Goal: Task Accomplishment & Management: Use online tool/utility

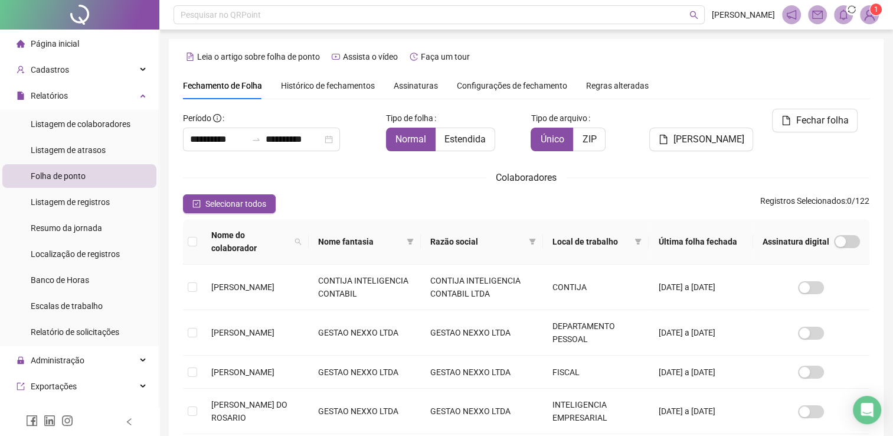
click at [421, 9] on icon "bell" at bounding box center [843, 14] width 11 height 11
click at [421, 9] on span "sync" at bounding box center [852, 10] width 12 height 12
click at [421, 18] on icon "bell" at bounding box center [843, 14] width 11 height 11
click at [421, 8] on span "sync" at bounding box center [851, 9] width 13 height 13
click at [421, 18] on icon "bell" at bounding box center [843, 14] width 11 height 11
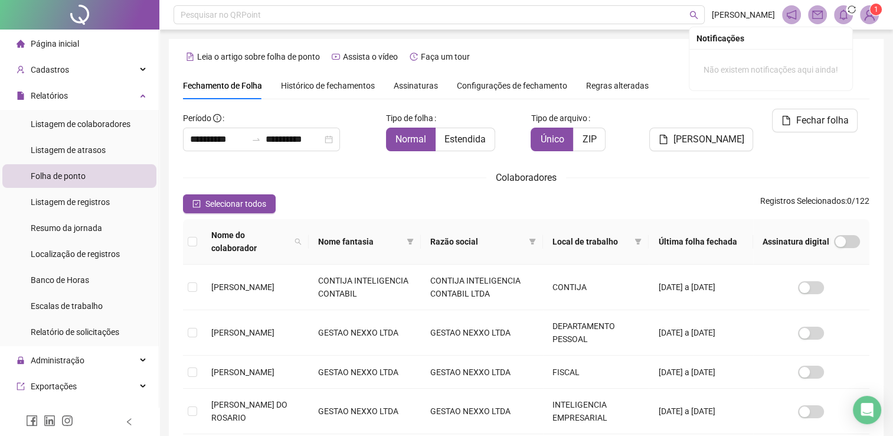
click at [421, 15] on icon "bell" at bounding box center [843, 14] width 11 height 11
drag, startPoint x: 846, startPoint y: 13, endPoint x: 618, endPoint y: 67, distance: 234.8
click at [421, 67] on div "**********" at bounding box center [526, 393] width 715 height 708
click at [421, 14] on icon "bell" at bounding box center [843, 14] width 11 height 11
click at [421, 13] on icon "bell" at bounding box center [843, 14] width 8 height 11
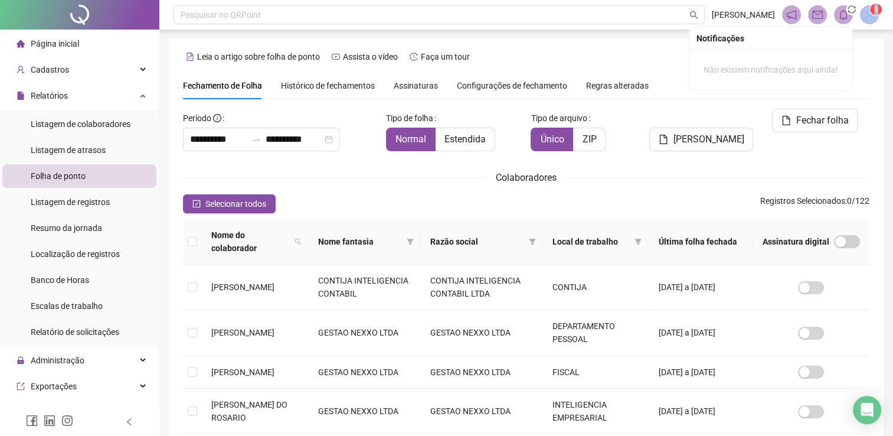
click at [421, 13] on icon "bell" at bounding box center [843, 14] width 8 height 11
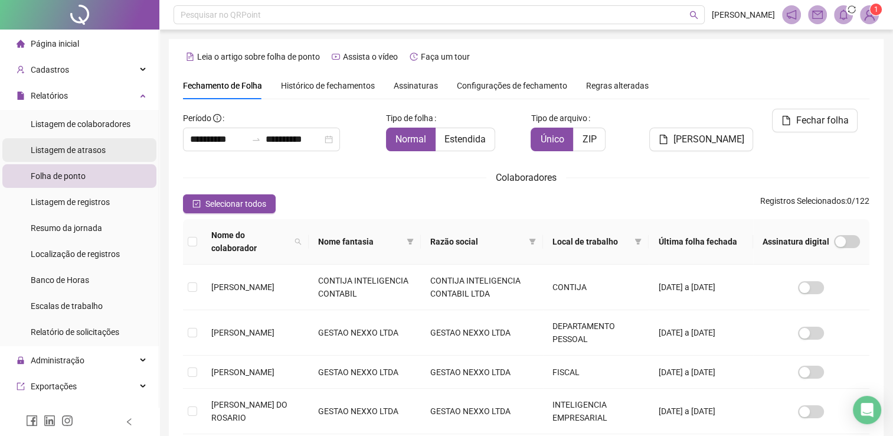
click at [81, 158] on div "Listagem de atrasos" at bounding box center [68, 150] width 75 height 24
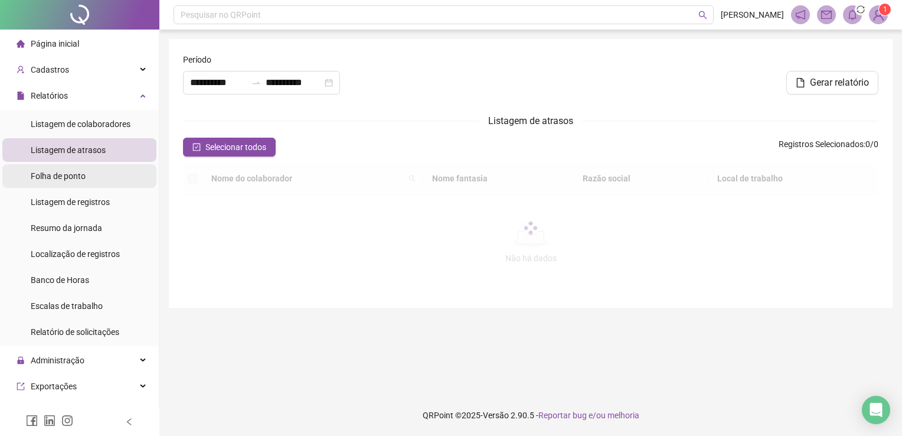
type input "**********"
click at [76, 181] on span "Folha de ponto" at bounding box center [58, 175] width 55 height 9
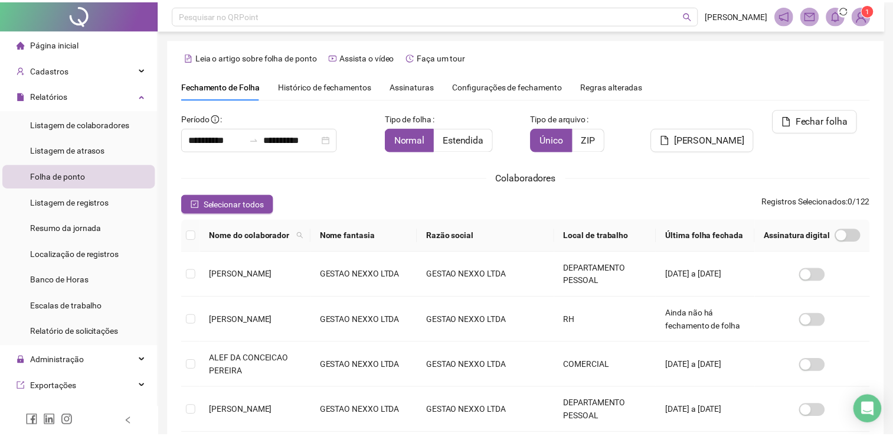
scroll to position [24, 0]
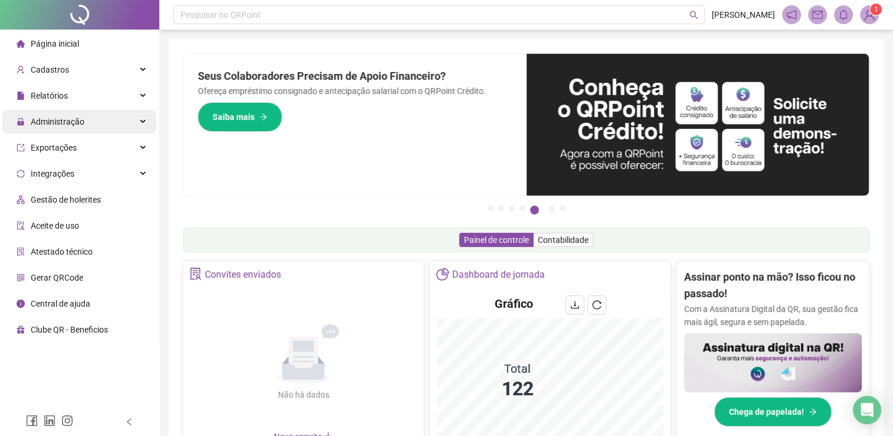
click at [148, 122] on div "Administração" at bounding box center [79, 122] width 154 height 24
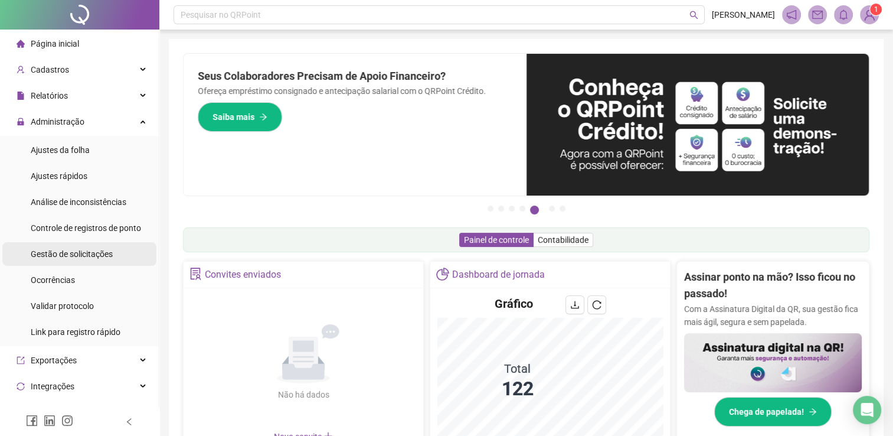
click at [99, 255] on span "Gestão de solicitações" at bounding box center [72, 253] width 82 height 9
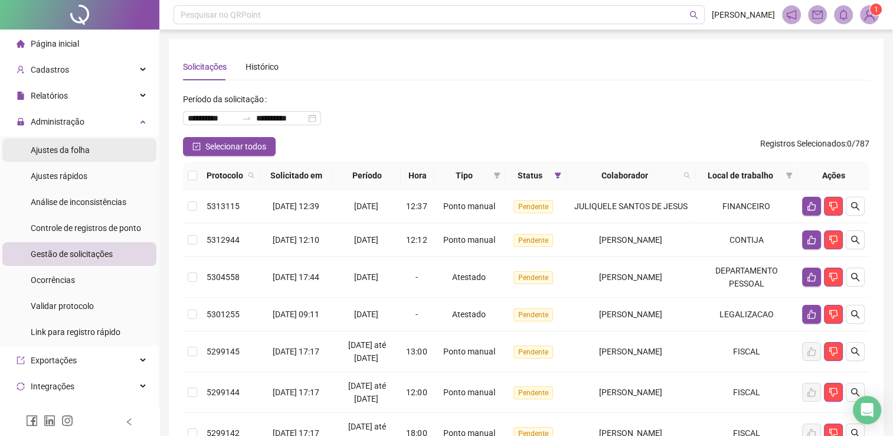
click at [104, 143] on li "Ajustes da folha" at bounding box center [79, 150] width 154 height 24
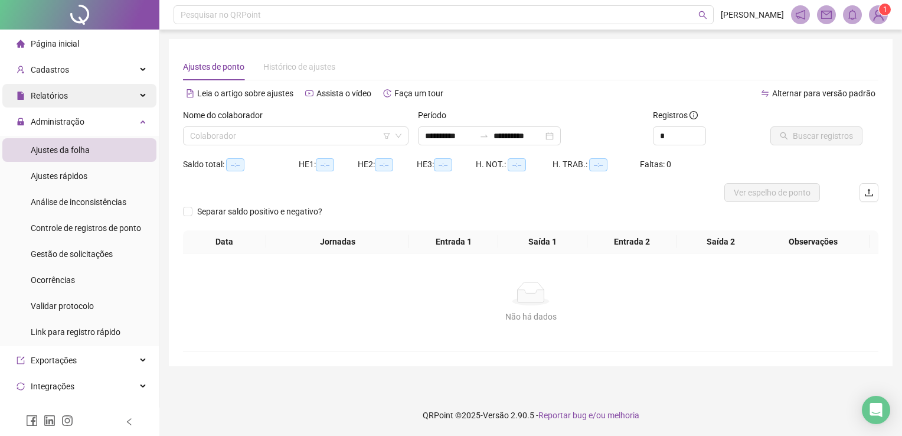
click at [83, 86] on div "Relatórios" at bounding box center [79, 96] width 154 height 24
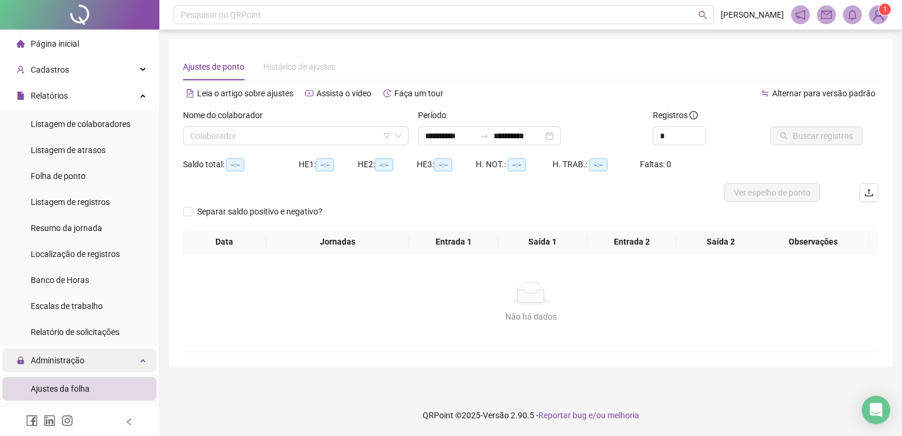
click at [50, 355] on span "Administração" at bounding box center [58, 359] width 54 height 9
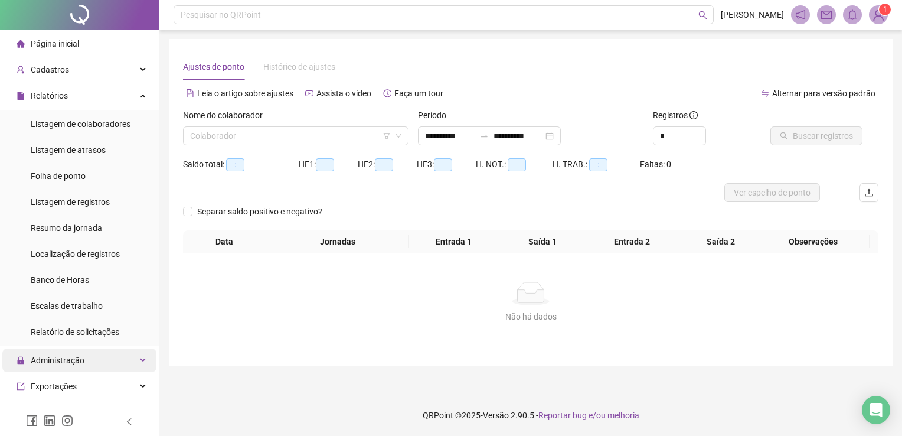
click at [138, 352] on div "Administração" at bounding box center [79, 360] width 154 height 24
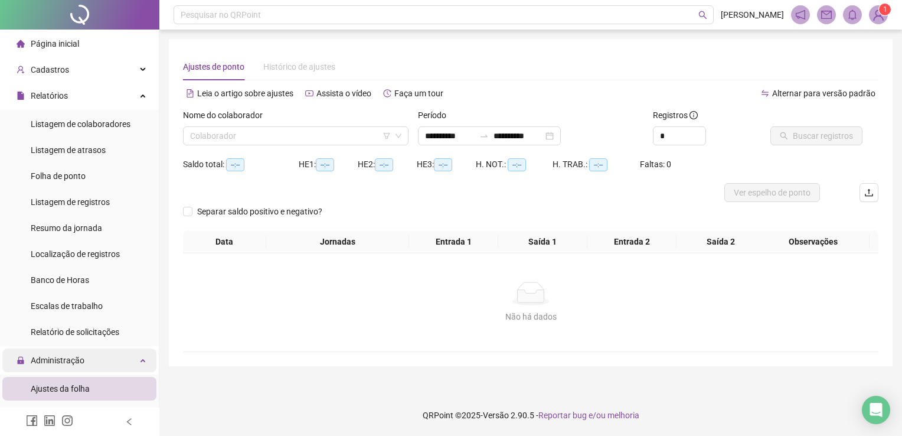
click at [125, 348] on div "Administração" at bounding box center [79, 360] width 154 height 24
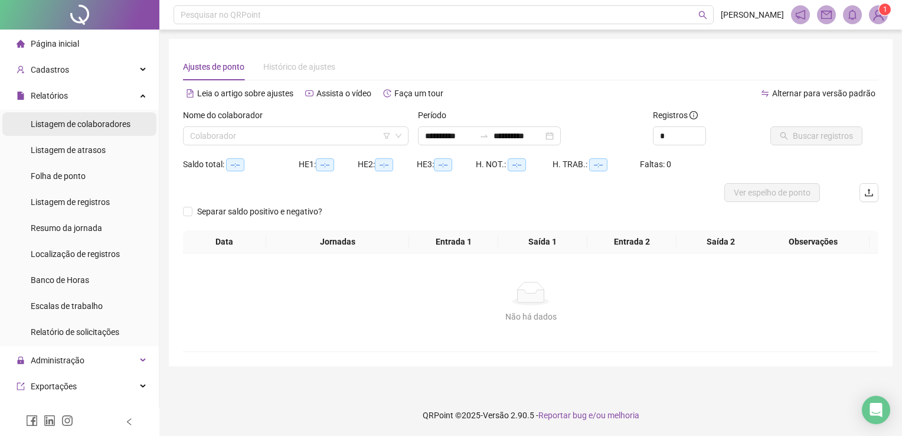
click at [86, 130] on div "Listagem de colaboradores" at bounding box center [81, 124] width 100 height 24
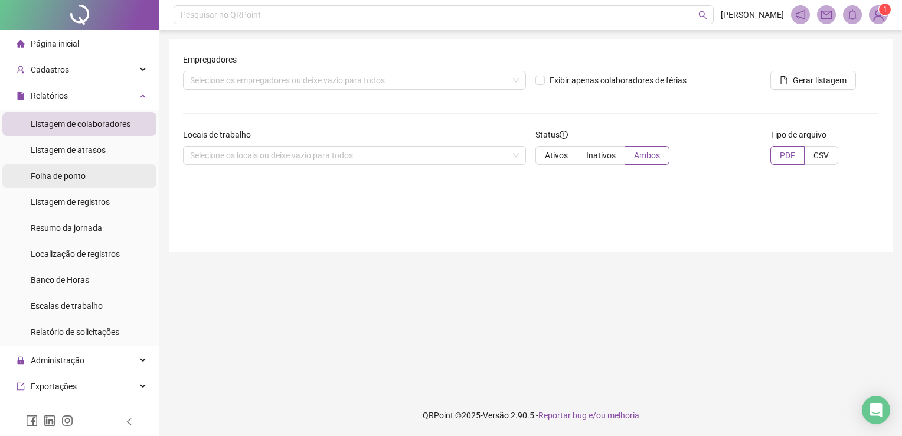
click at [73, 183] on div "Folha de ponto" at bounding box center [58, 176] width 55 height 24
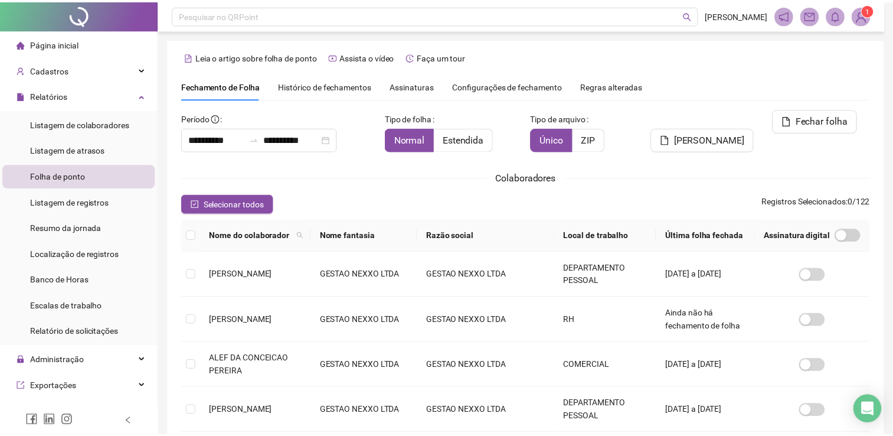
scroll to position [24, 0]
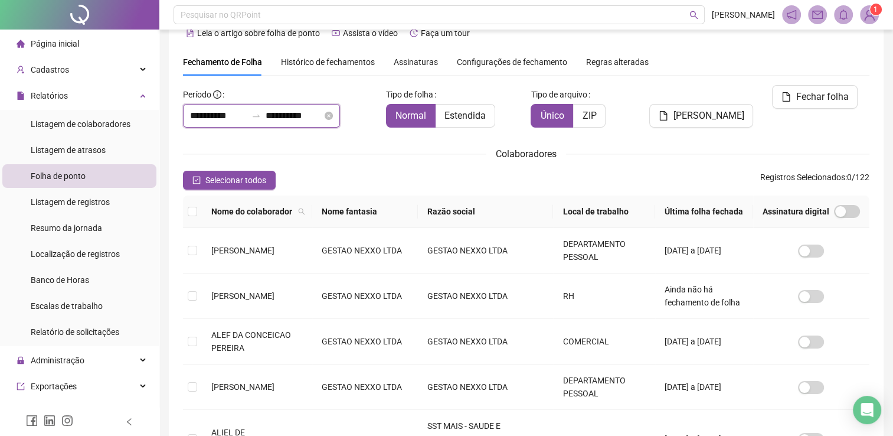
click at [322, 119] on input "**********" at bounding box center [294, 116] width 57 height 14
type input "**********"
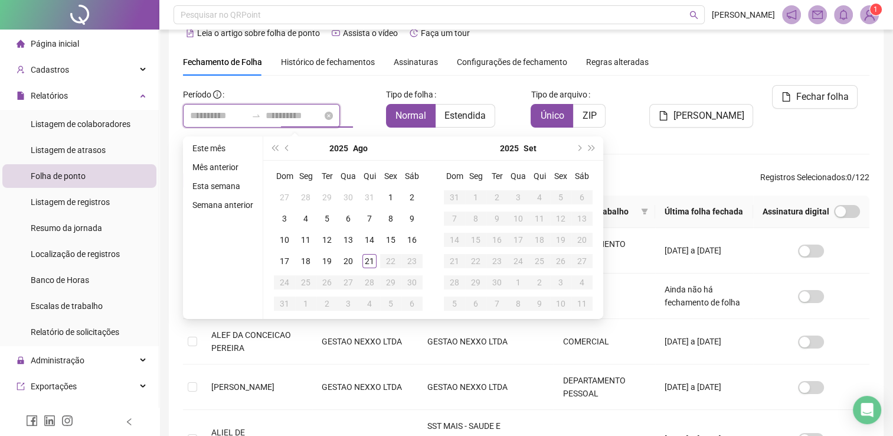
type input "**********"
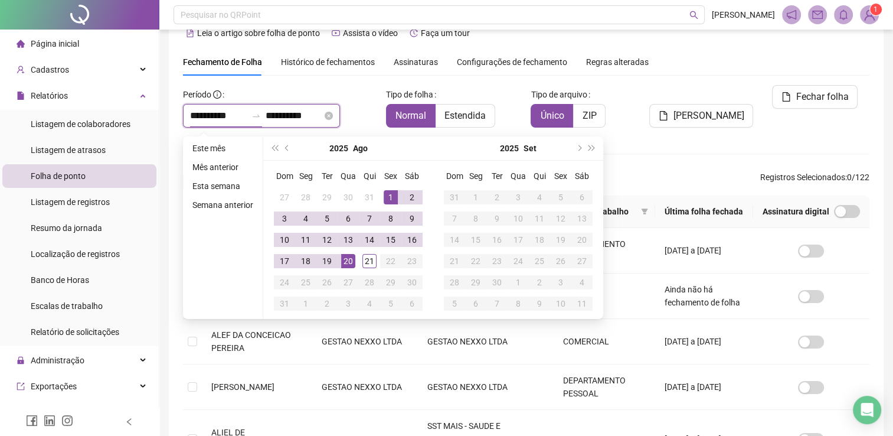
click at [225, 117] on input "**********" at bounding box center [218, 116] width 57 height 14
click at [290, 150] on button "prev-year" at bounding box center [287, 148] width 13 height 24
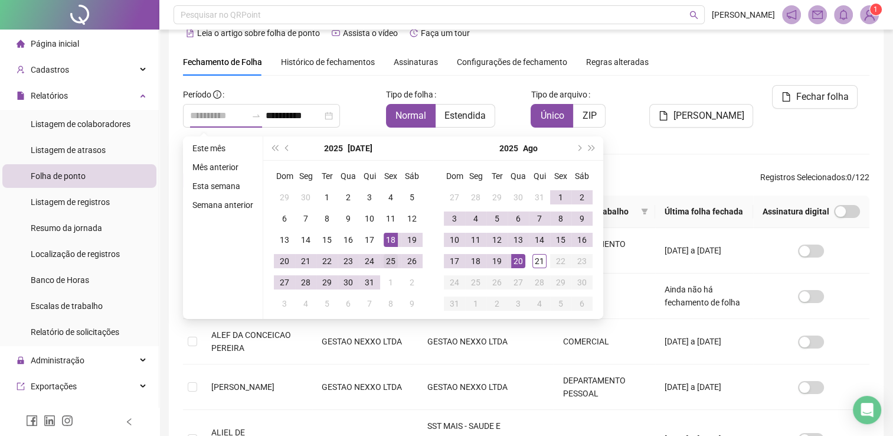
type input "**********"
click at [384, 260] on div "25" at bounding box center [391, 261] width 14 height 14
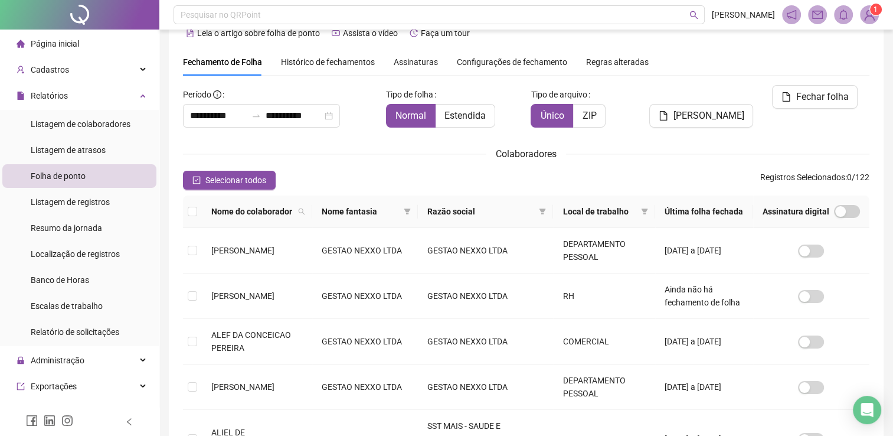
click at [202, 189] on div "**********" at bounding box center [526, 415] width 687 height 661
click at [205, 183] on span "Selecionar todos" at bounding box center [235, 180] width 61 height 13
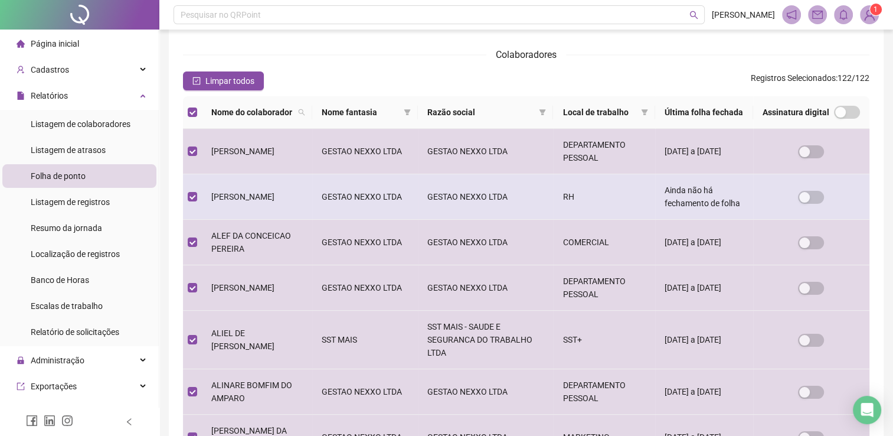
scroll to position [0, 0]
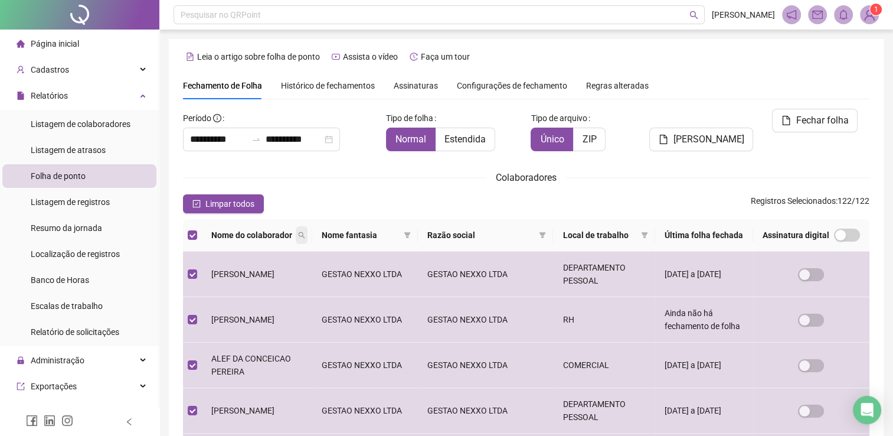
click at [308, 244] on span at bounding box center [302, 235] width 12 height 18
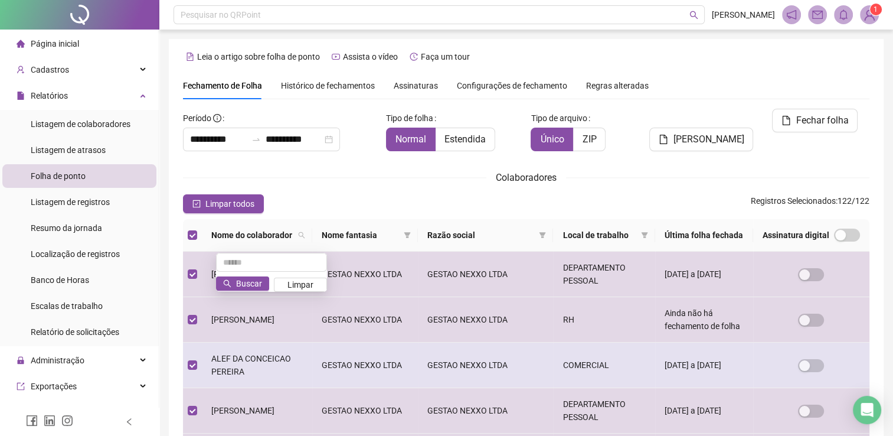
scroll to position [59, 0]
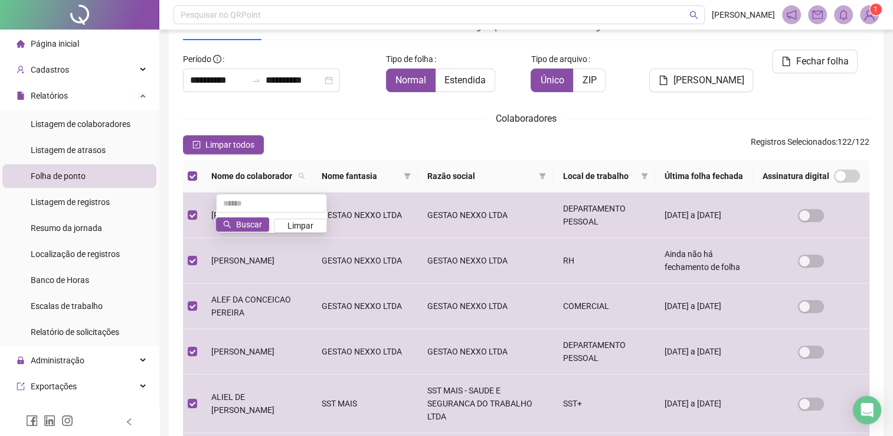
click at [367, 144] on div "Limpar todos Registros Selecionados : 122 / 122" at bounding box center [526, 144] width 687 height 19
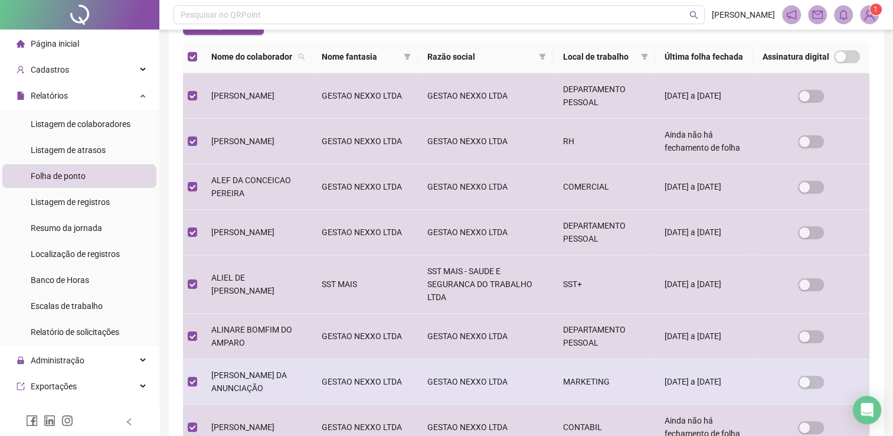
scroll to position [56, 0]
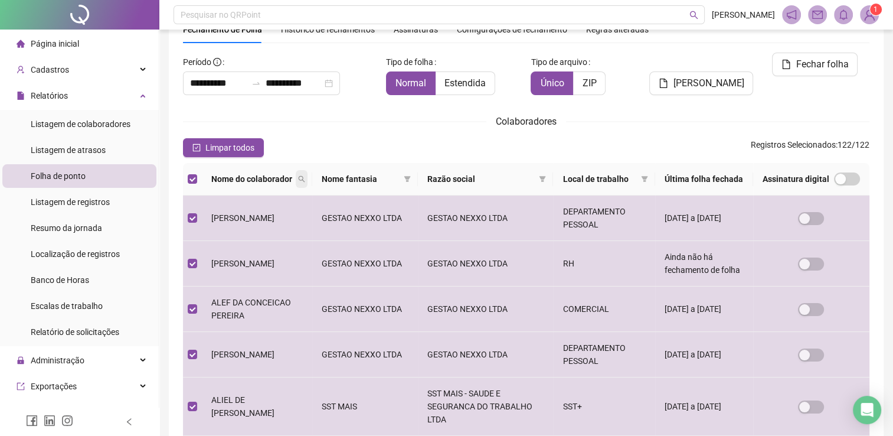
click at [308, 178] on span at bounding box center [302, 179] width 12 height 18
click at [259, 224] on span "Buscar" at bounding box center [249, 227] width 26 height 13
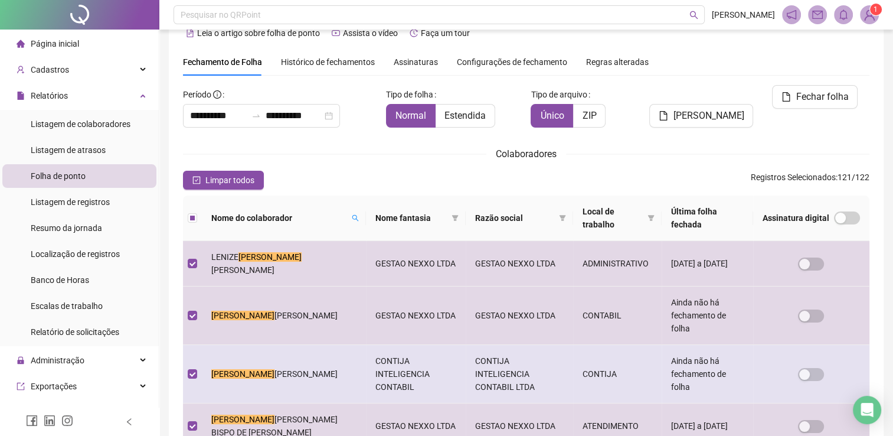
scroll to position [260, 0]
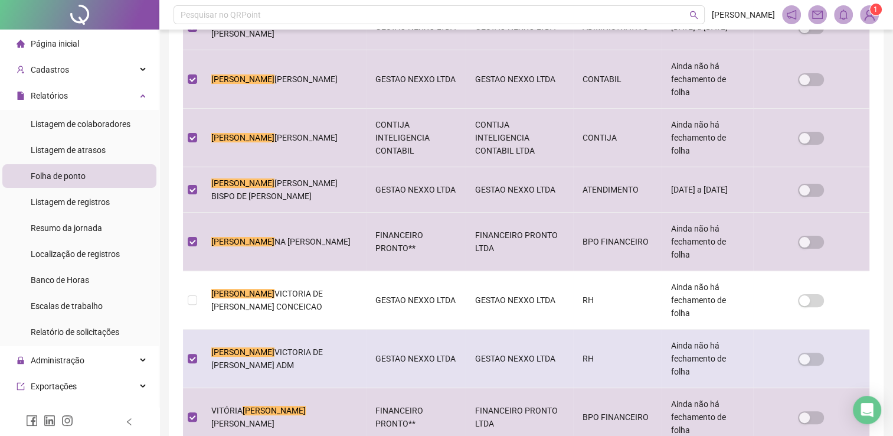
click at [194, 329] on td at bounding box center [192, 358] width 19 height 58
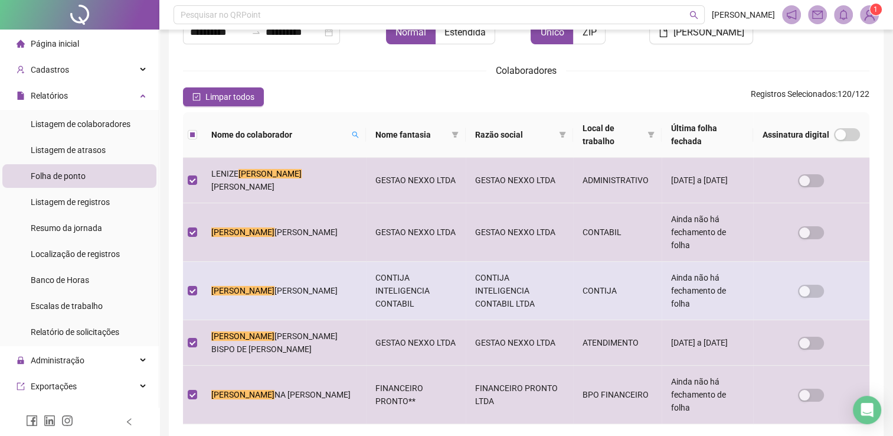
scroll to position [142, 0]
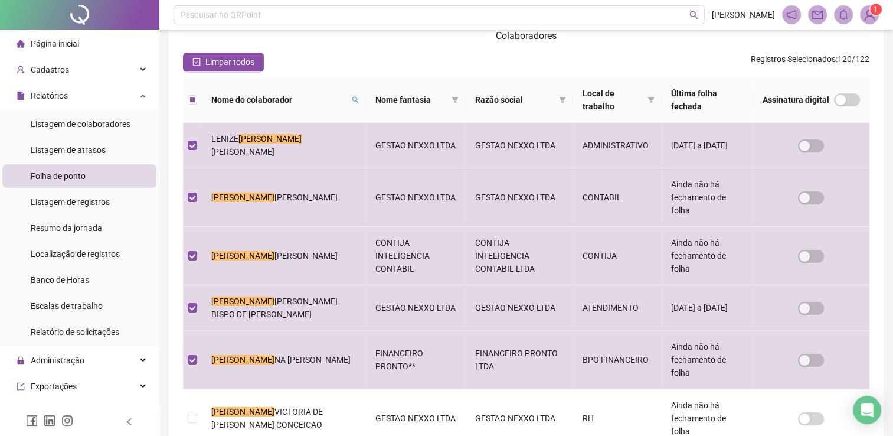
click at [323, 103] on div "Nome do colaborador" at bounding box center [283, 99] width 145 height 13
click at [349, 103] on span at bounding box center [355, 100] width 12 height 18
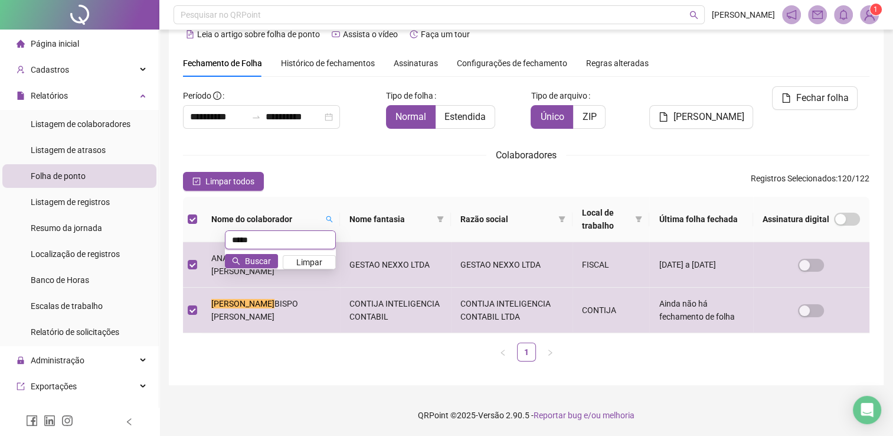
scroll to position [21, 0]
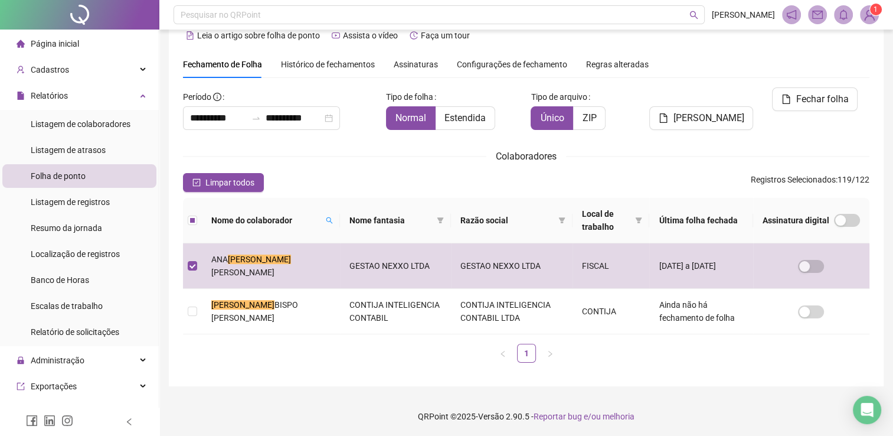
click at [311, 227] on th "Nome do colaborador" at bounding box center [271, 220] width 138 height 45
click at [326, 217] on icon "search" at bounding box center [329, 220] width 7 height 7
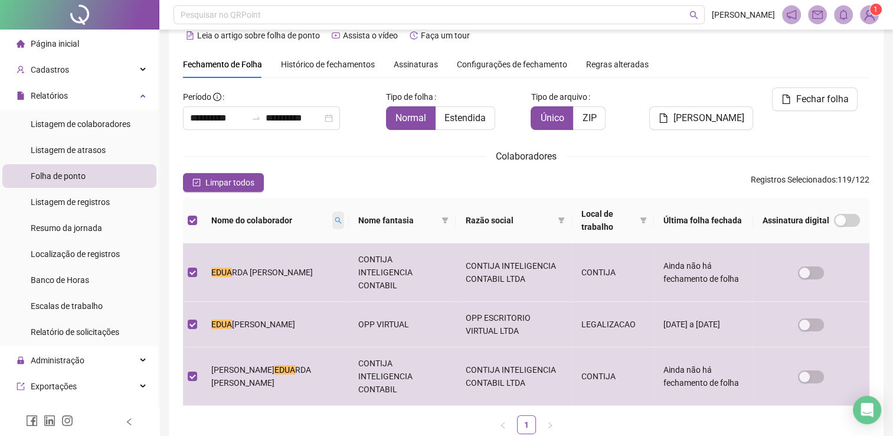
scroll to position [24, 0]
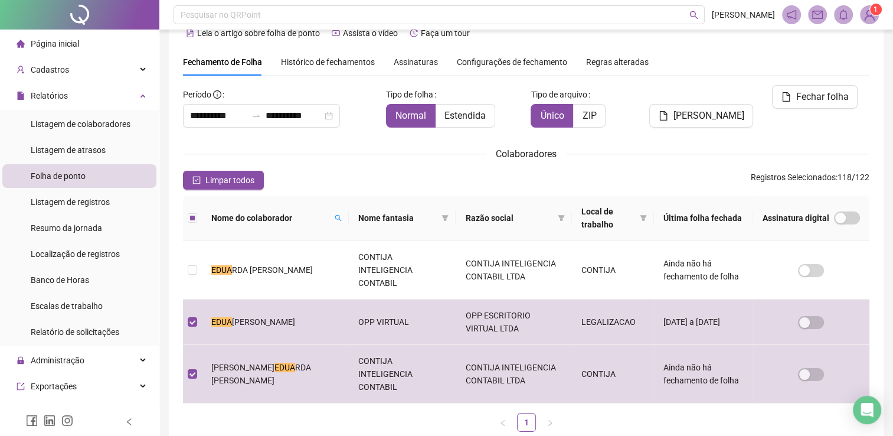
click at [319, 208] on th "Nome do colaborador" at bounding box center [275, 217] width 147 height 45
click at [335, 220] on icon "search" at bounding box center [338, 217] width 7 height 7
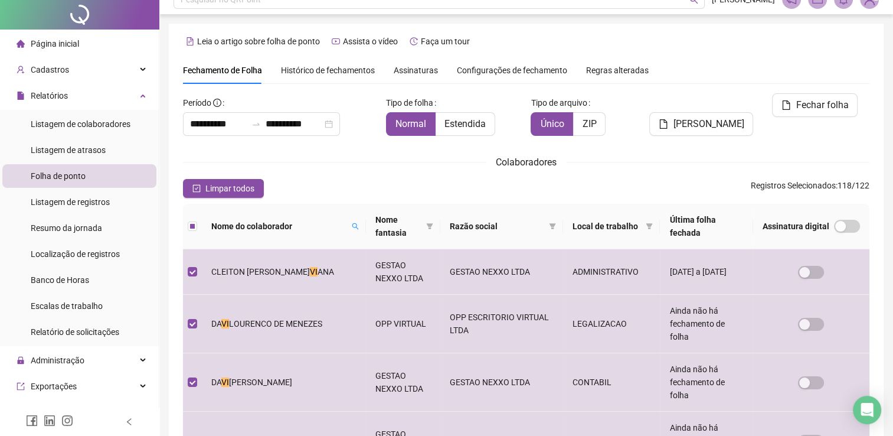
scroll to position [0, 0]
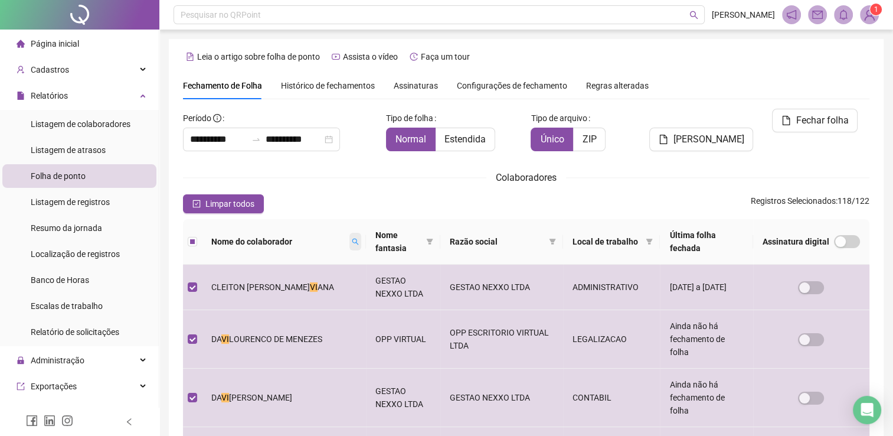
click at [349, 246] on span at bounding box center [355, 242] width 12 height 18
click at [285, 256] on input "**" at bounding box center [278, 262] width 111 height 19
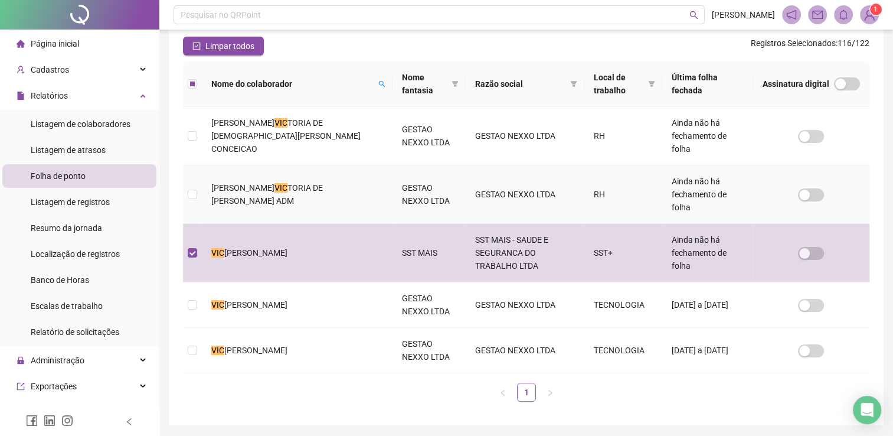
scroll to position [24, 0]
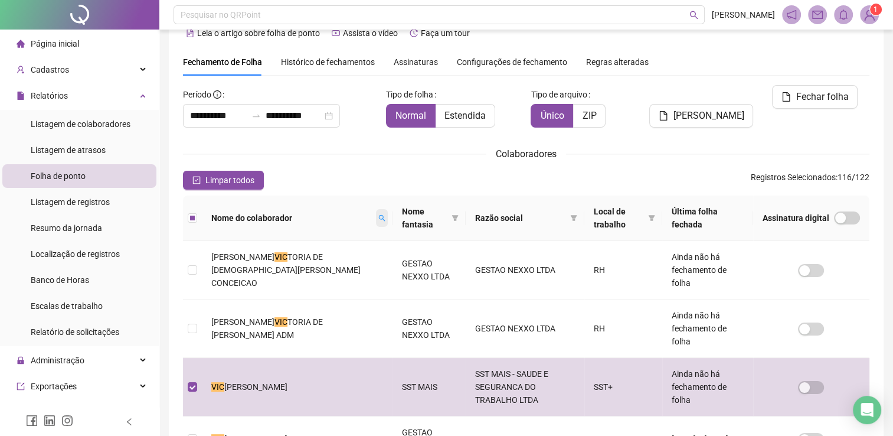
click at [378, 221] on icon "search" at bounding box center [381, 217] width 7 height 7
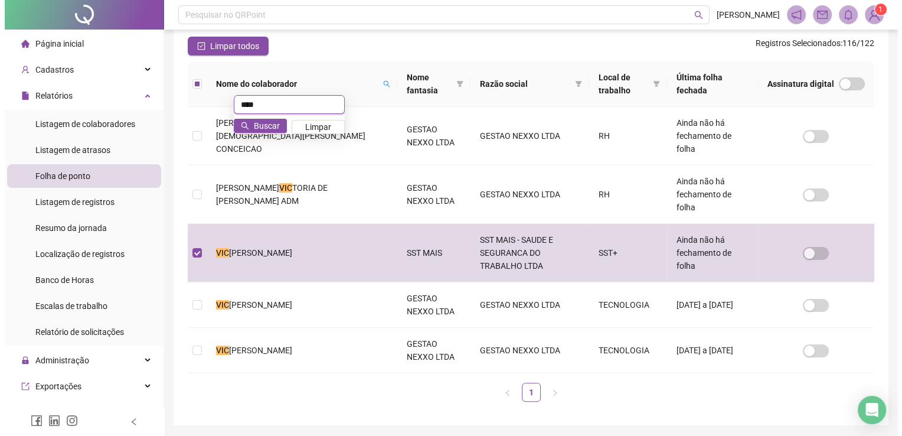
scroll to position [0, 0]
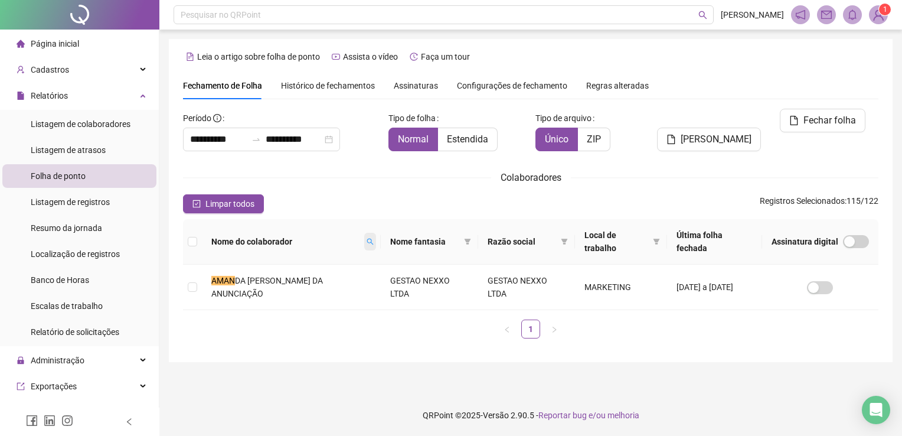
click at [374, 241] on icon "search" at bounding box center [370, 241] width 7 height 7
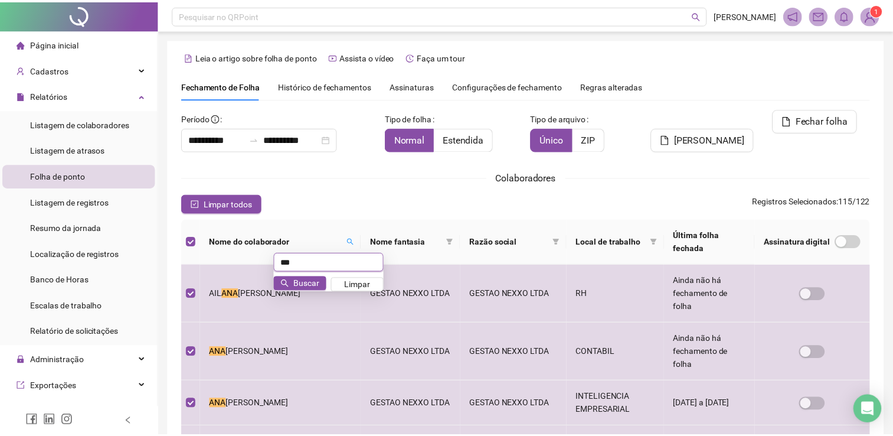
scroll to position [17, 0]
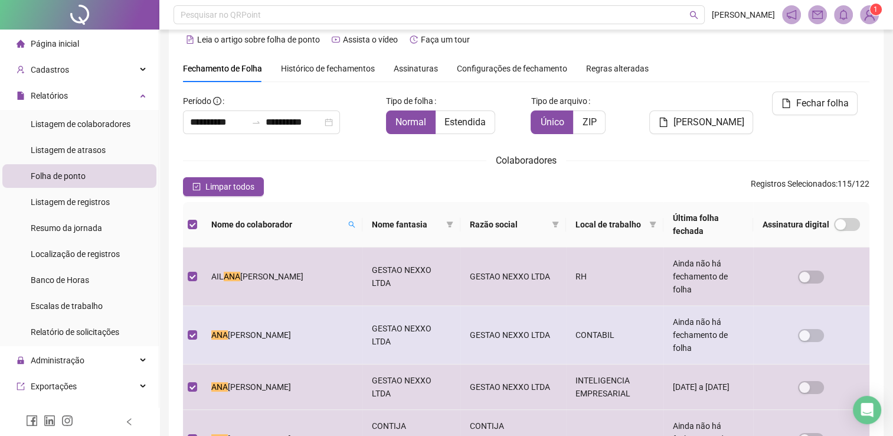
click at [199, 306] on td at bounding box center [192, 335] width 19 height 58
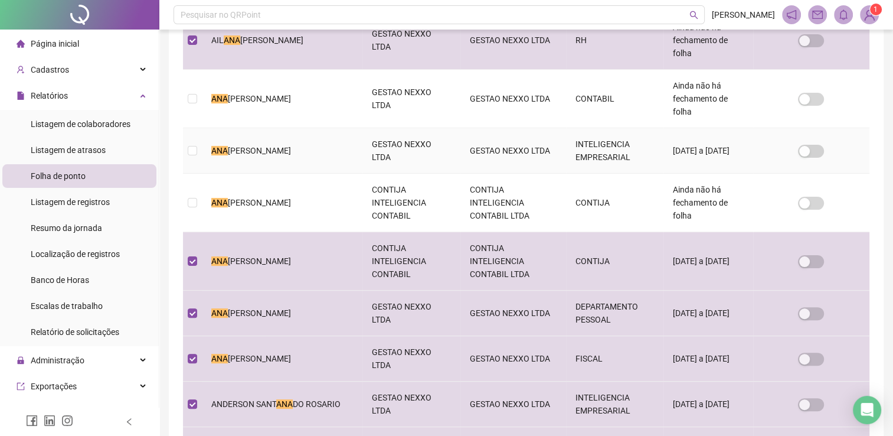
scroll to position [135, 0]
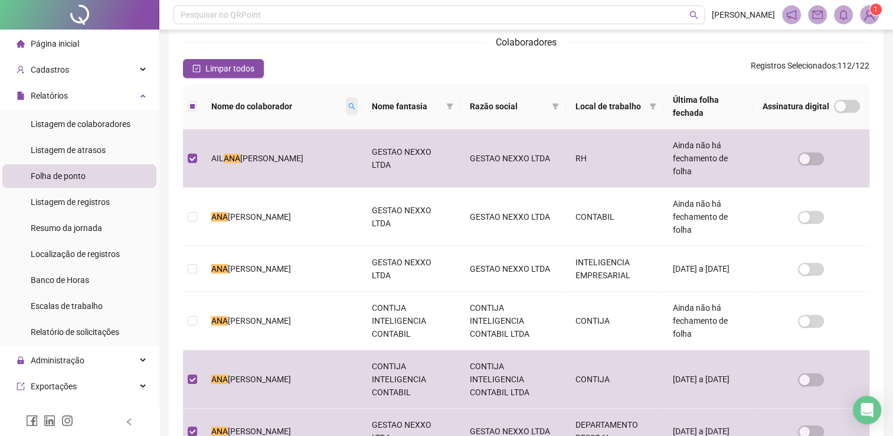
click at [346, 97] on span at bounding box center [352, 106] width 12 height 18
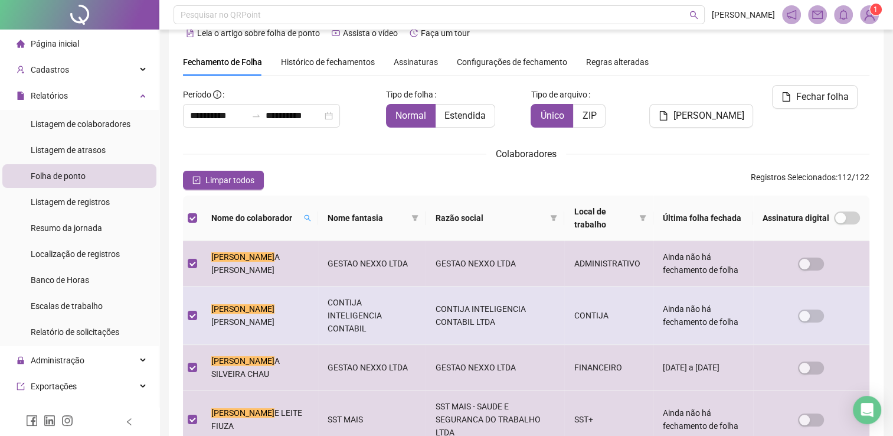
click at [200, 306] on td at bounding box center [192, 315] width 19 height 58
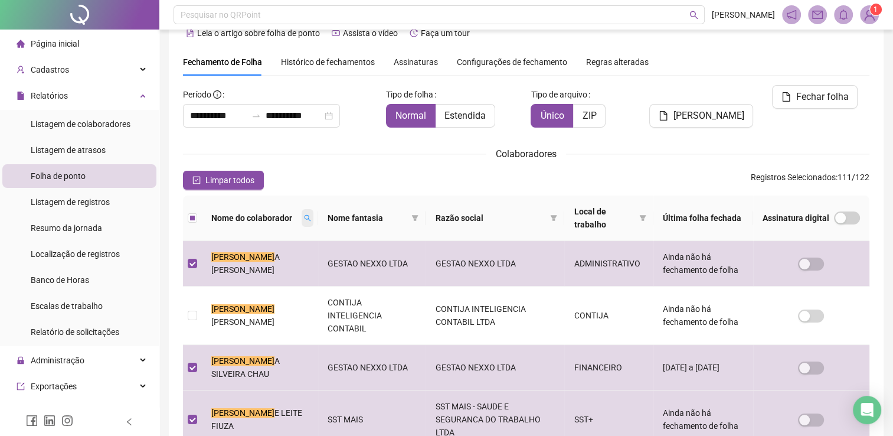
click at [302, 214] on span at bounding box center [308, 218] width 12 height 18
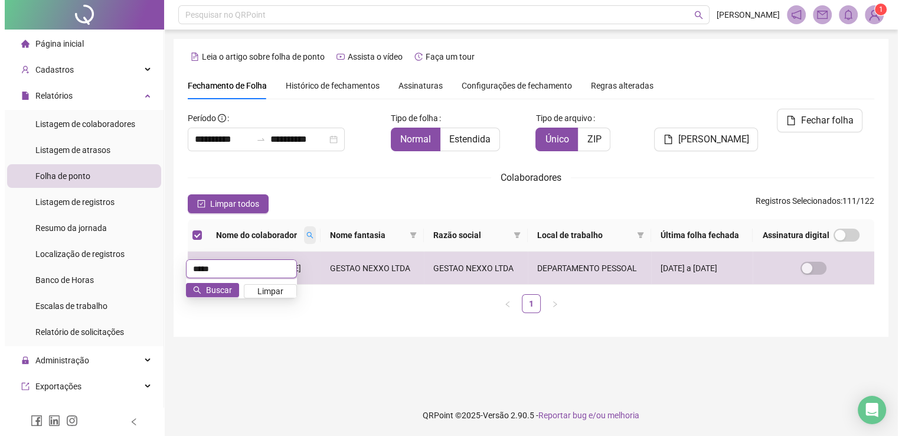
scroll to position [0, 0]
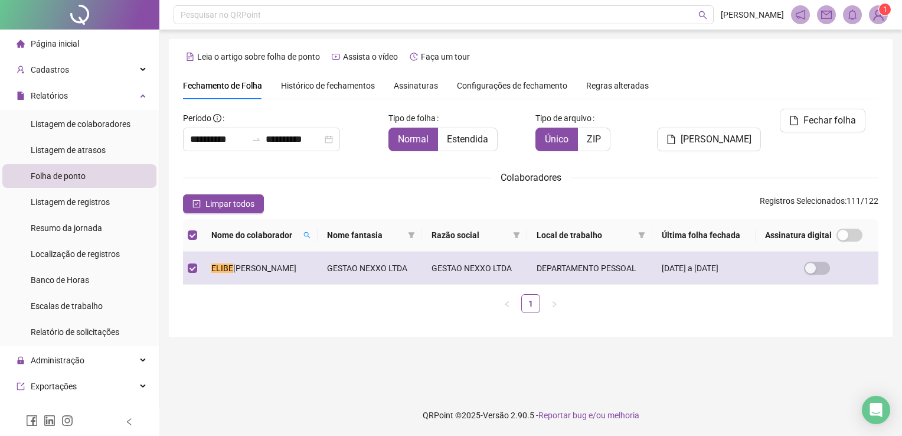
click at [202, 256] on td "ELIBE NIR SANTOS DE ANDRADE" at bounding box center [260, 267] width 116 height 33
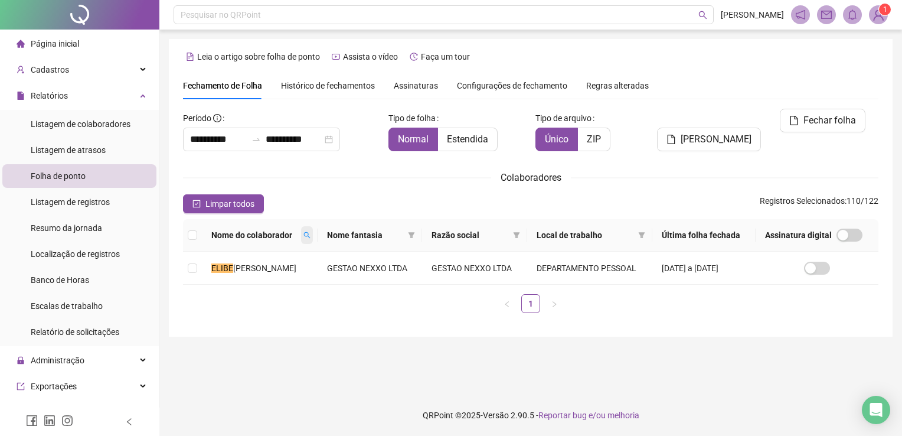
click at [313, 227] on span at bounding box center [307, 235] width 12 height 18
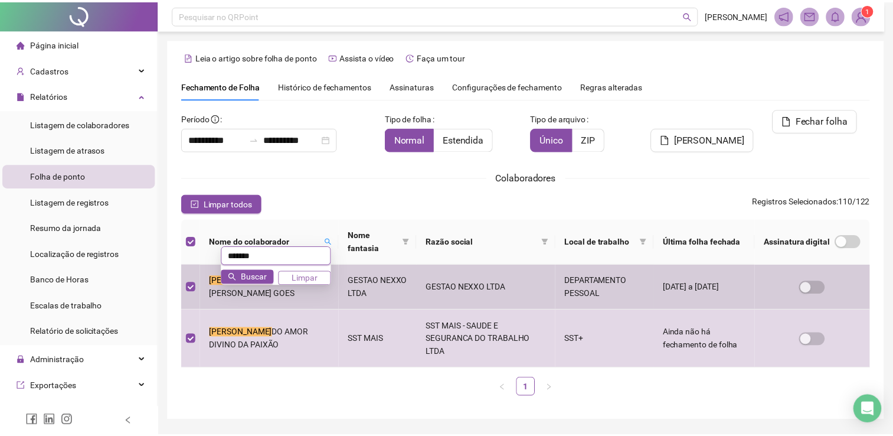
scroll to position [21, 0]
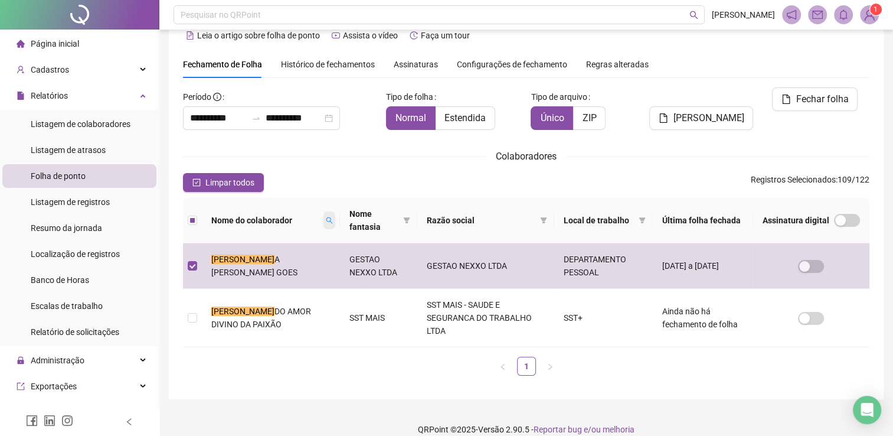
click at [323, 217] on span at bounding box center [329, 220] width 12 height 18
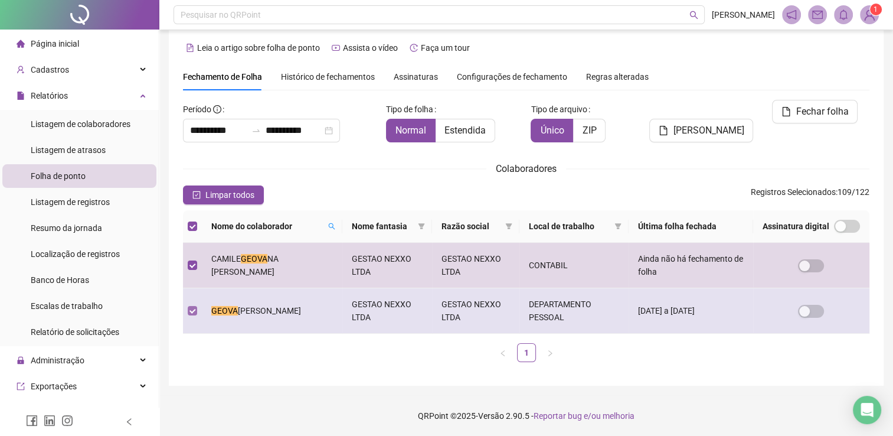
click at [193, 306] on td at bounding box center [192, 310] width 19 height 45
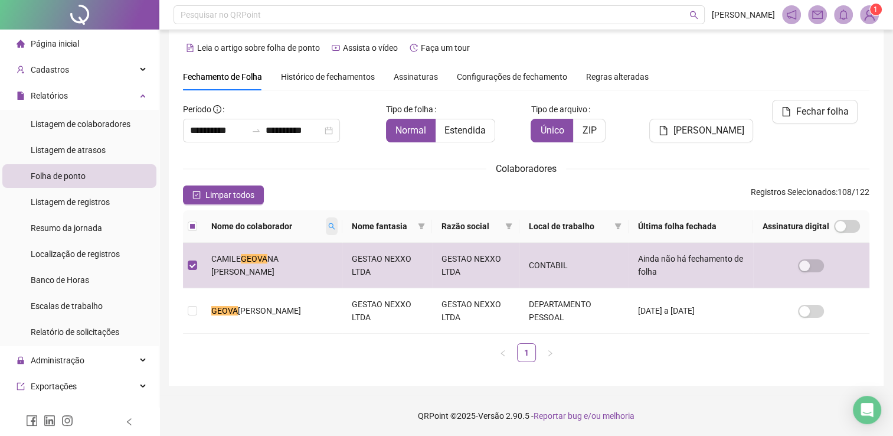
click at [335, 225] on icon "search" at bounding box center [332, 226] width 6 height 6
type input "*"
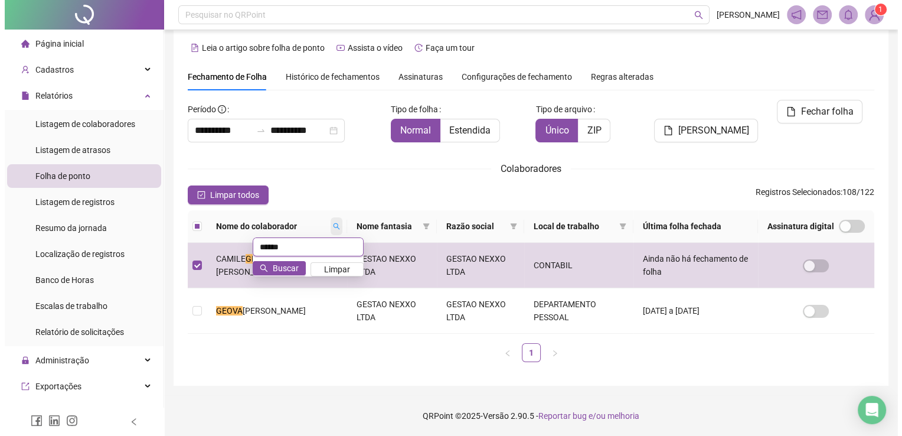
scroll to position [0, 0]
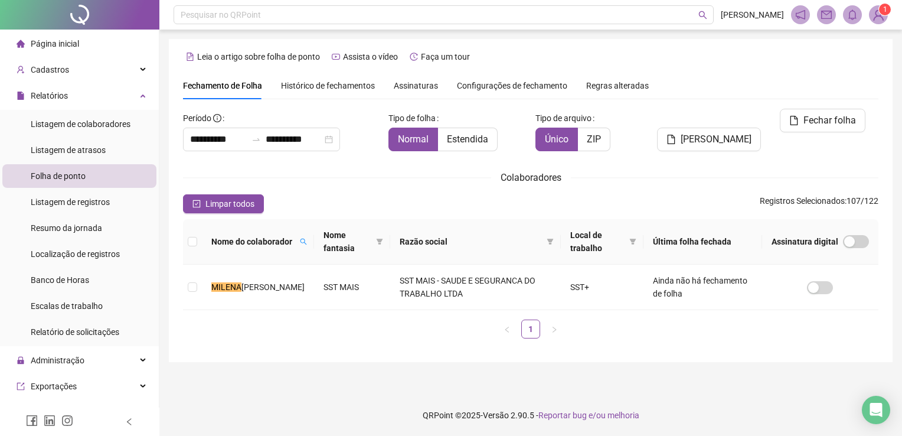
click at [287, 245] on span "Nome do colaborador" at bounding box center [253, 241] width 84 height 13
click at [306, 238] on icon "search" at bounding box center [303, 241] width 7 height 7
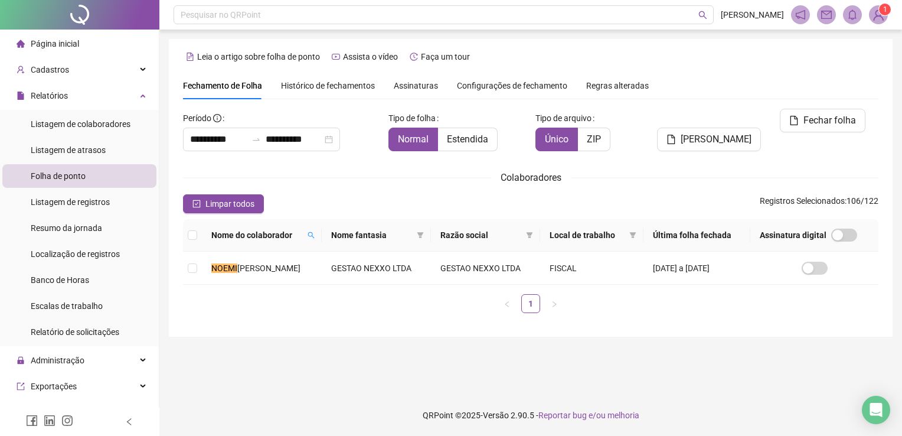
click at [312, 235] on div "Nome do colaborador" at bounding box center [261, 234] width 101 height 13
click at [315, 236] on icon "search" at bounding box center [311, 235] width 6 height 6
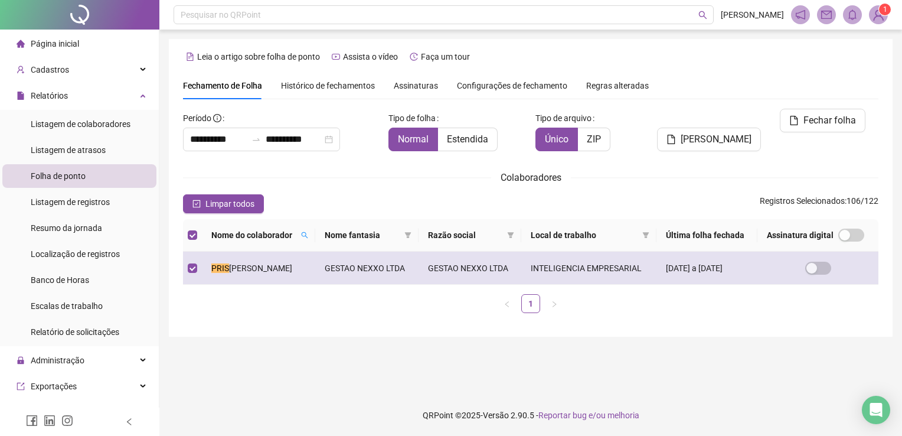
click at [198, 270] on td at bounding box center [192, 267] width 19 height 33
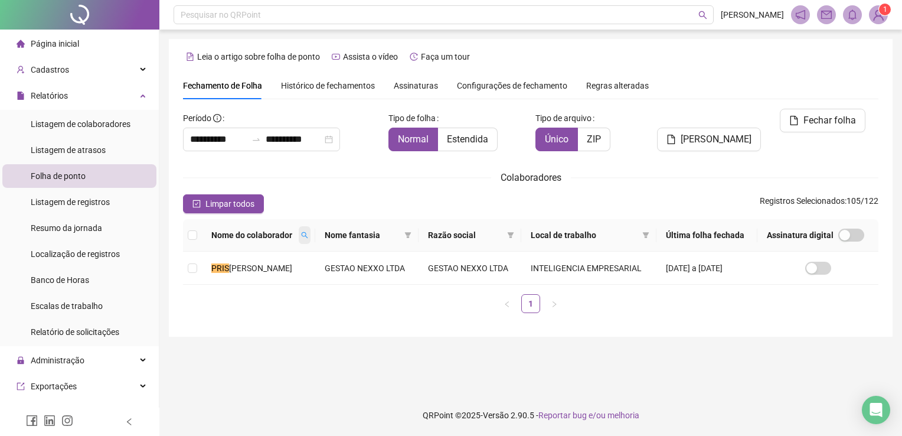
click at [308, 235] on icon "search" at bounding box center [304, 234] width 7 height 7
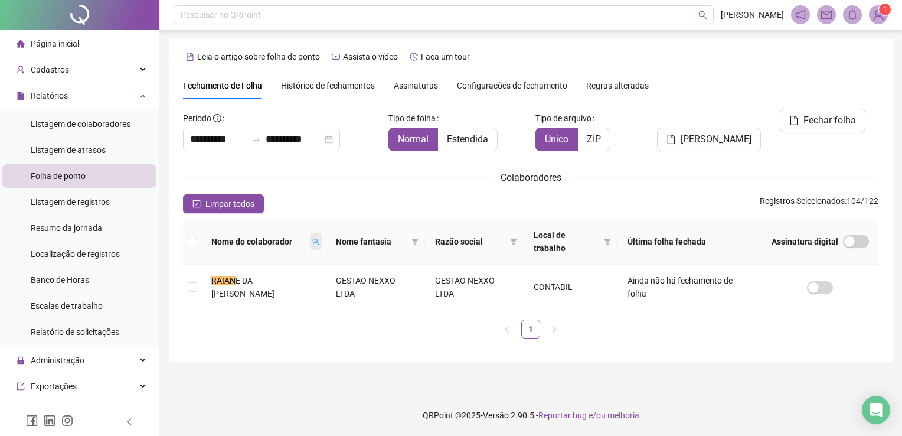
click at [312, 238] on icon "search" at bounding box center [315, 241] width 7 height 7
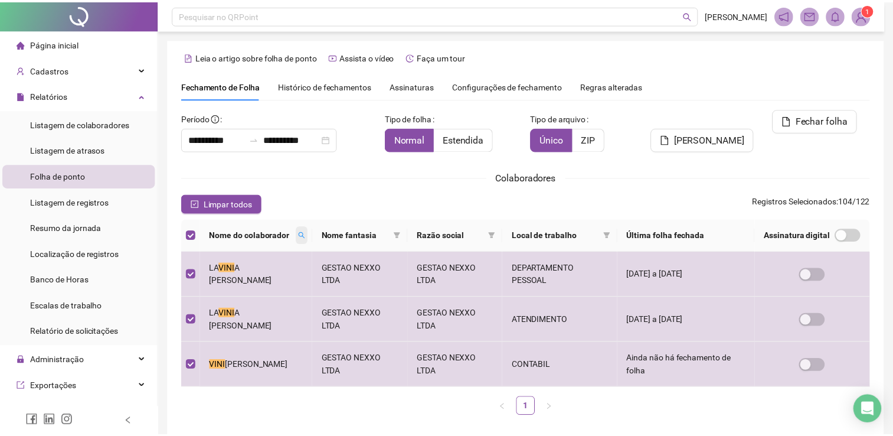
scroll to position [17, 0]
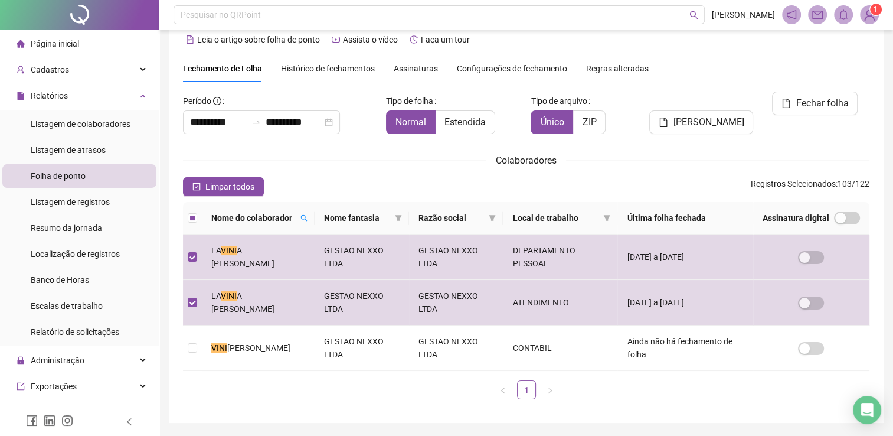
click at [315, 214] on th "Nome do colaborador" at bounding box center [258, 218] width 113 height 32
click at [308, 215] on icon "search" at bounding box center [304, 218] width 6 height 6
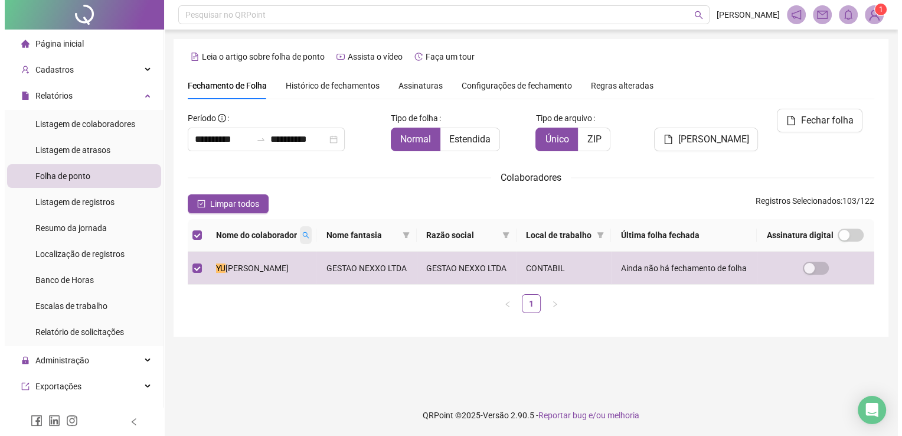
scroll to position [0, 0]
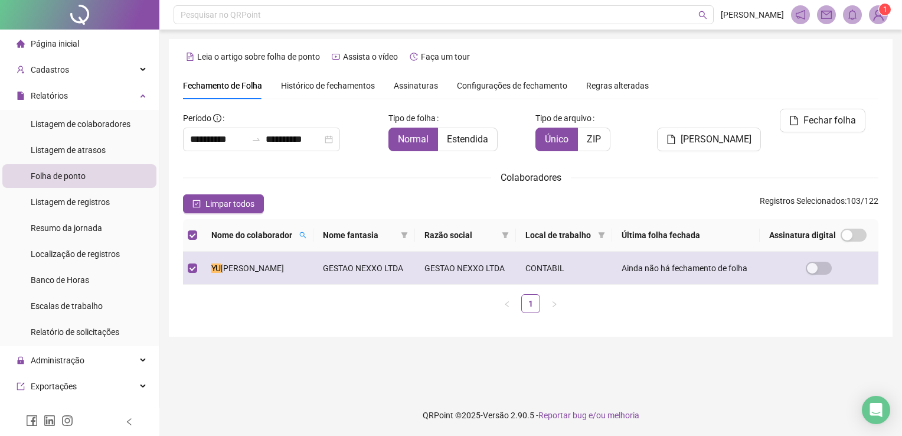
click at [200, 273] on td at bounding box center [192, 267] width 19 height 33
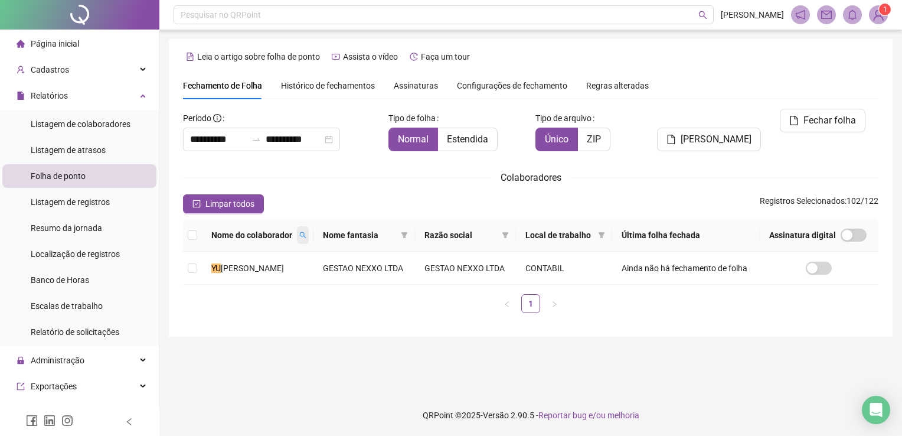
click at [306, 234] on icon "search" at bounding box center [302, 234] width 7 height 7
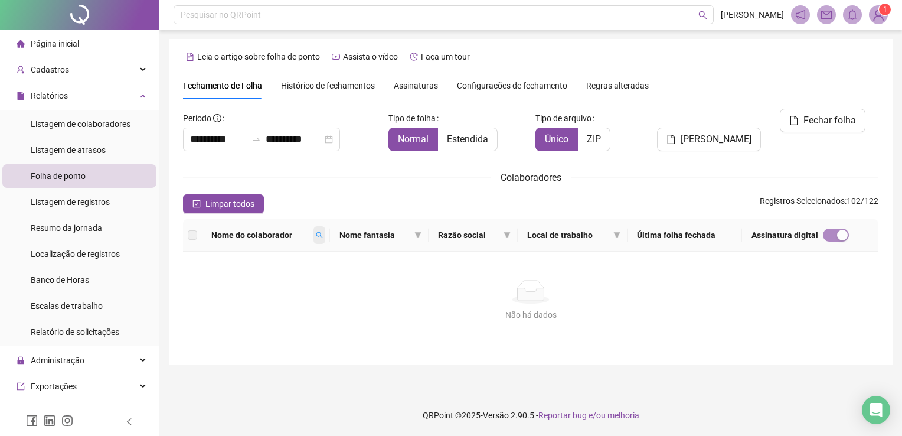
click at [321, 239] on span at bounding box center [319, 235] width 12 height 18
type input "**"
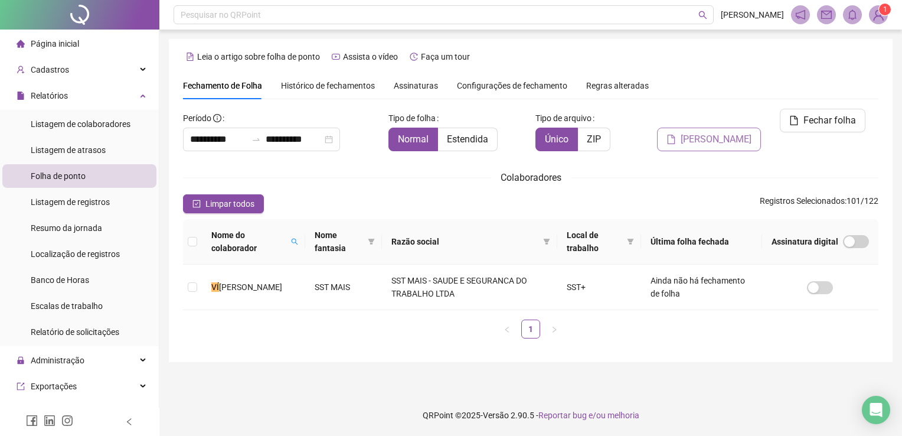
click at [712, 132] on span "Gerar espelho" at bounding box center [716, 139] width 71 height 14
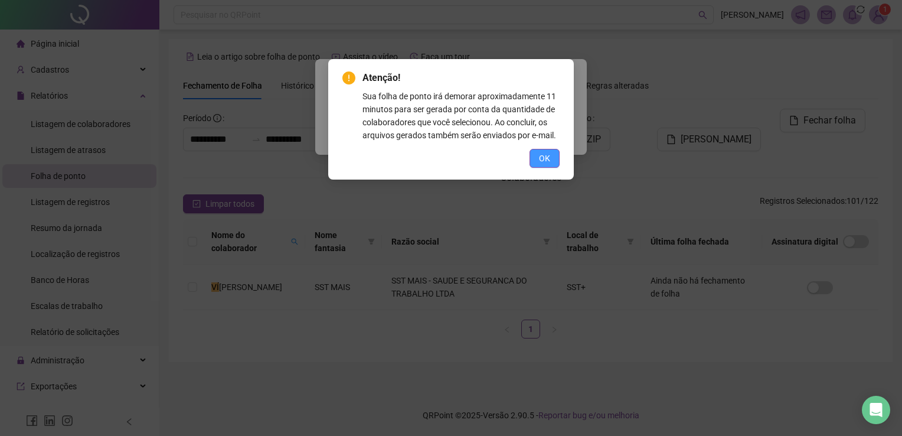
click at [542, 158] on span "OK" at bounding box center [544, 158] width 11 height 13
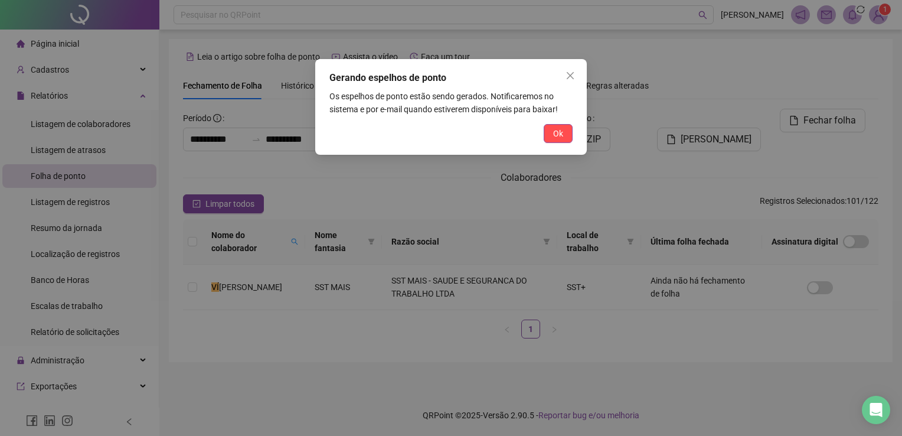
click at [555, 129] on span "Ok" at bounding box center [558, 133] width 10 height 13
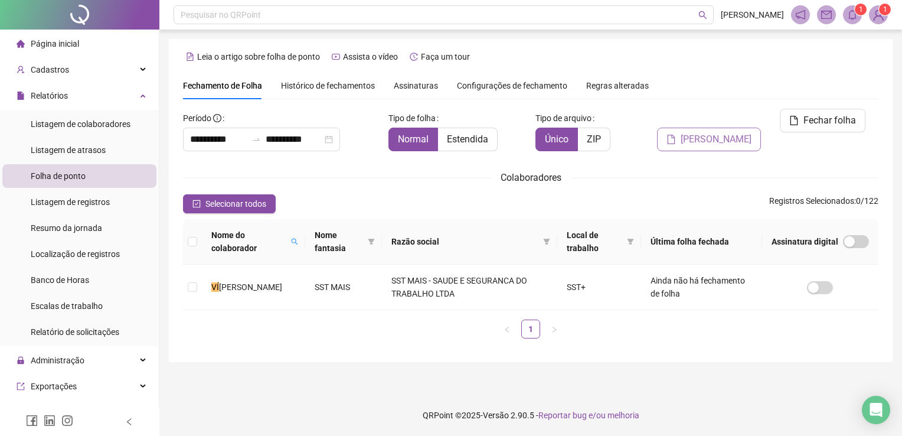
click at [711, 132] on span "Gerar espelho" at bounding box center [716, 139] width 71 height 14
click at [244, 205] on span "Selecionar todos" at bounding box center [235, 203] width 61 height 13
click at [305, 244] on th "Nome do colaborador" at bounding box center [253, 241] width 103 height 45
click at [298, 238] on icon "search" at bounding box center [295, 241] width 6 height 6
click at [286, 286] on span "Limpar" at bounding box center [289, 284] width 26 height 13
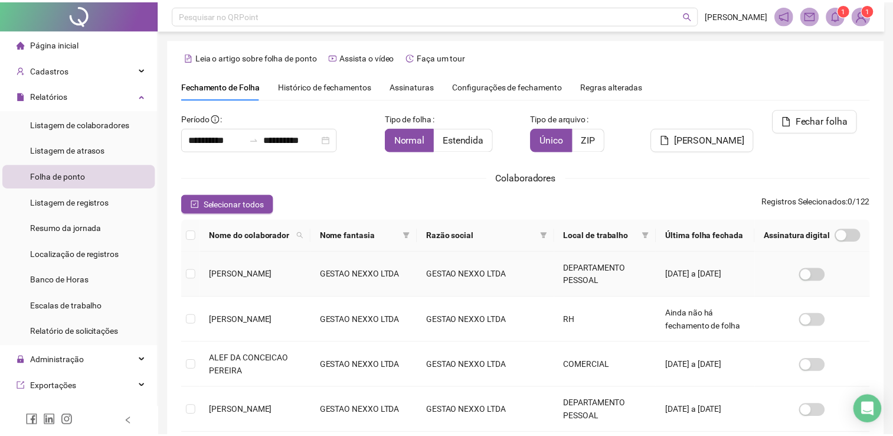
scroll to position [24, 0]
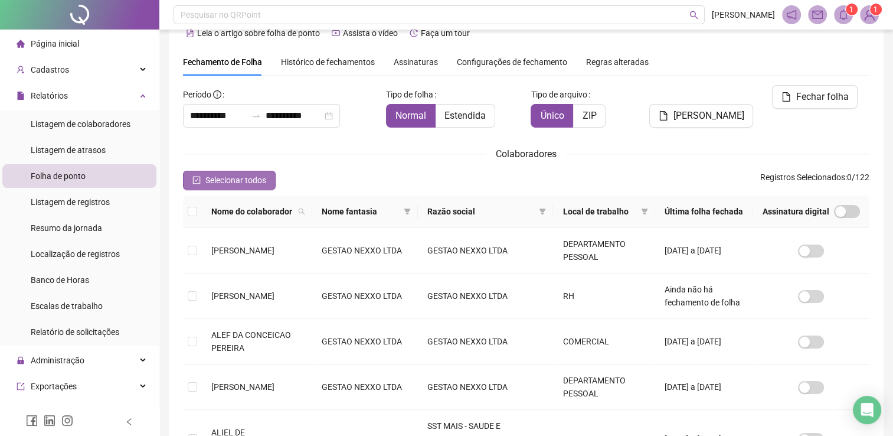
click at [222, 177] on span "Selecionar todos" at bounding box center [235, 180] width 61 height 13
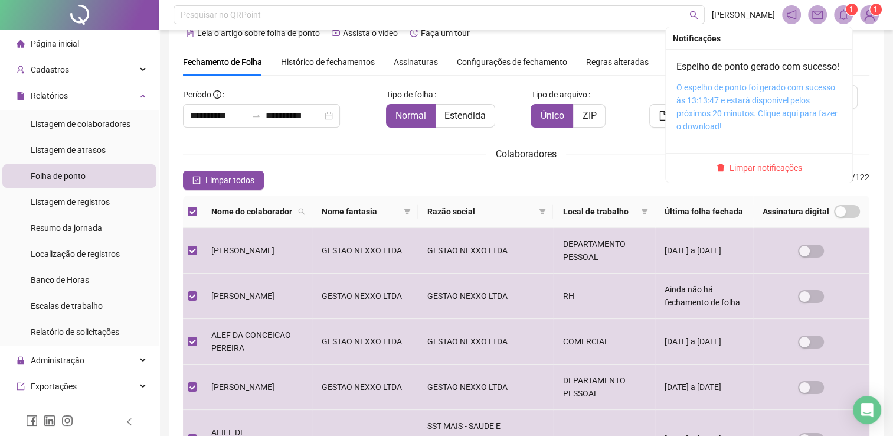
click at [743, 125] on link "O espelho de ponto foi gerado com sucesso às 13:13:47 e estará disponível pelos…" at bounding box center [756, 107] width 161 height 48
click at [746, 118] on link "O espelho de ponto foi gerado com sucesso às 13:13:47 e estará disponível pelos…" at bounding box center [756, 107] width 161 height 48
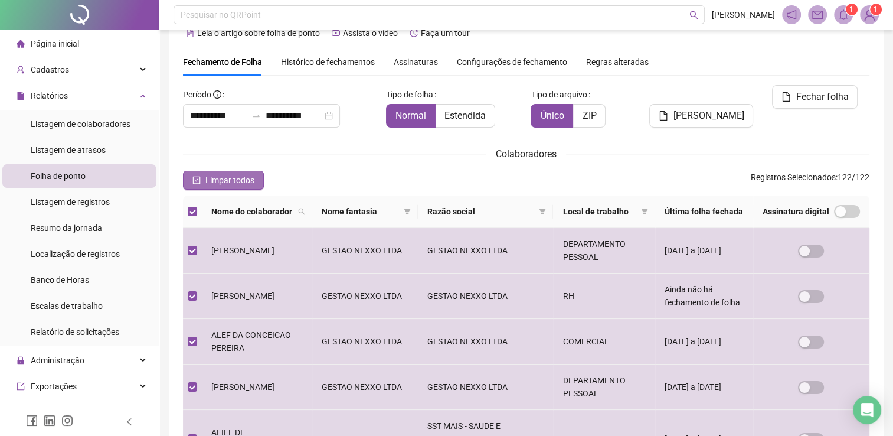
click at [222, 177] on span "Limpar todos" at bounding box center [229, 180] width 49 height 13
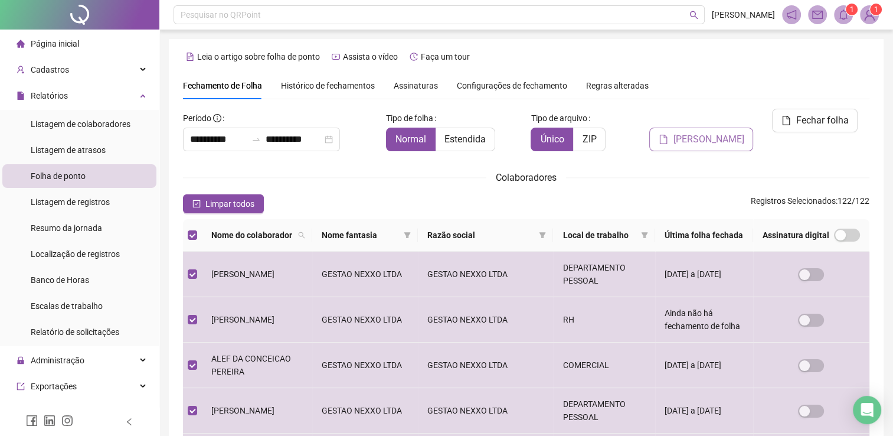
click at [717, 132] on span "Gerar espelho" at bounding box center [708, 139] width 71 height 14
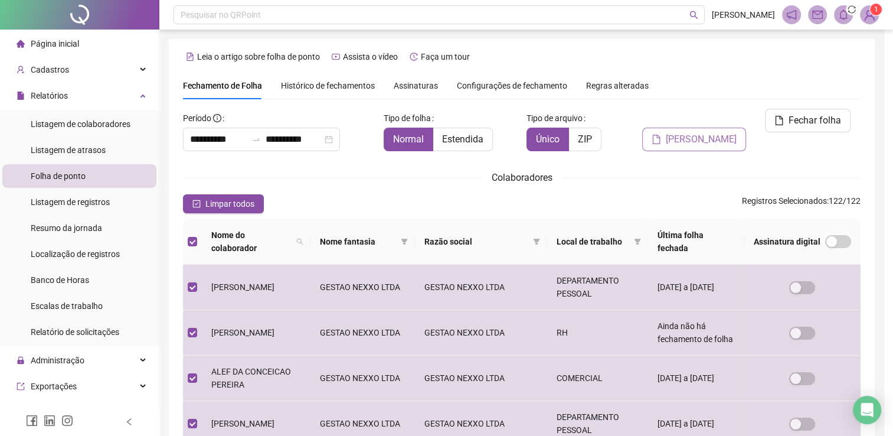
scroll to position [24, 0]
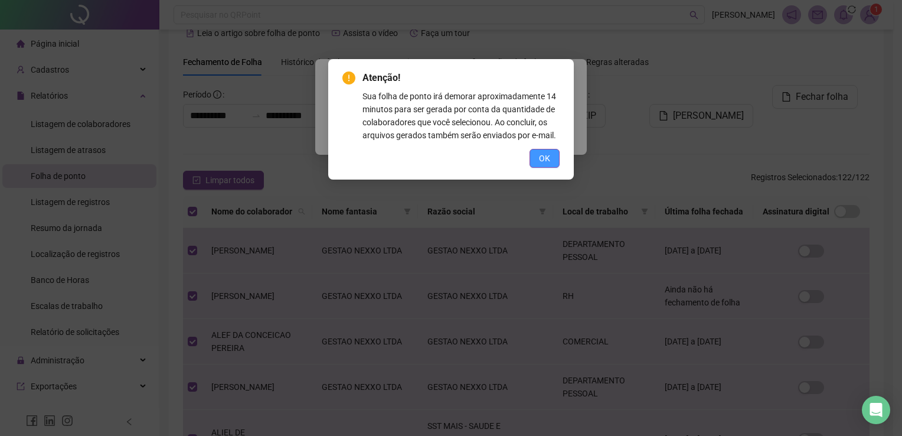
click at [537, 158] on button "OK" at bounding box center [544, 158] width 30 height 19
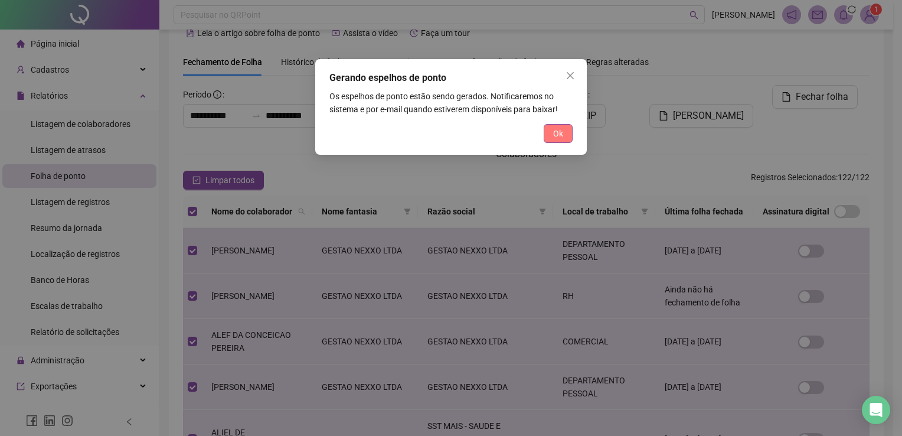
click at [554, 134] on span "Ok" at bounding box center [558, 133] width 10 height 13
